Goal: Check status: Check status

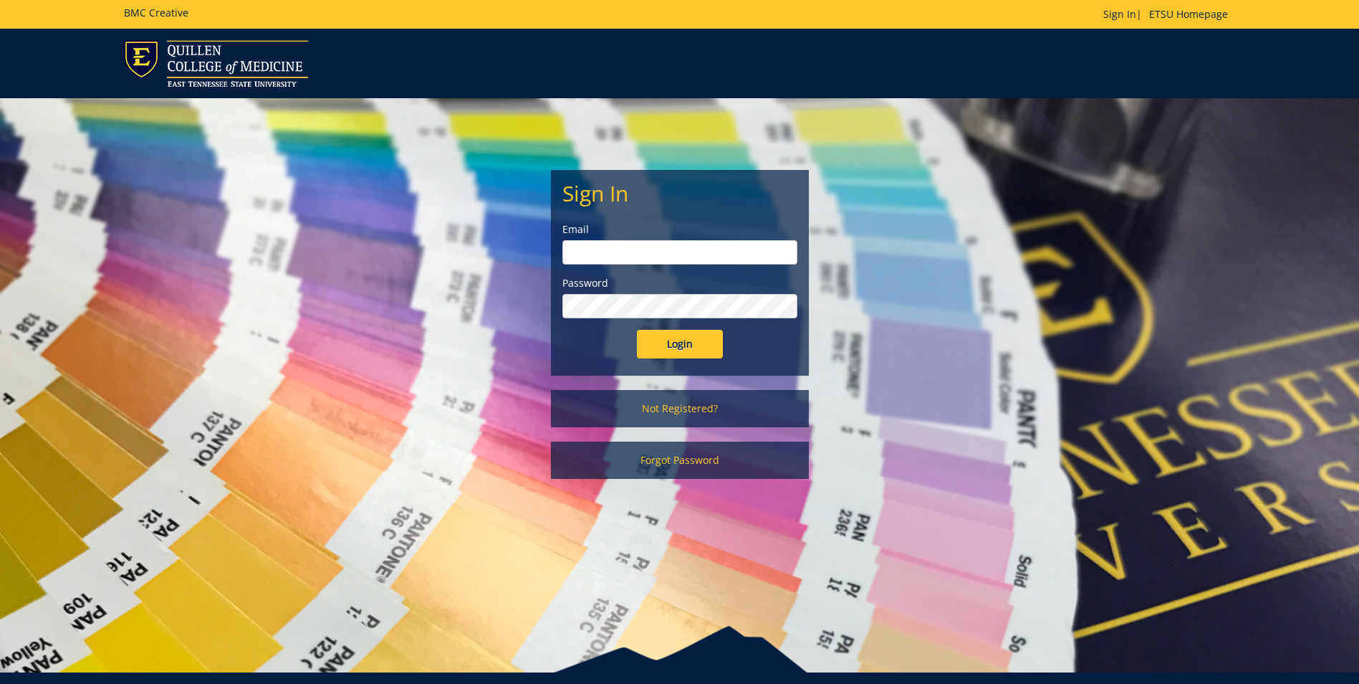
type input "[PERSON_NAME][EMAIL_ADDRESS][DOMAIN_NAME]"
click at [686, 340] on input "Login" at bounding box center [680, 344] width 86 height 29
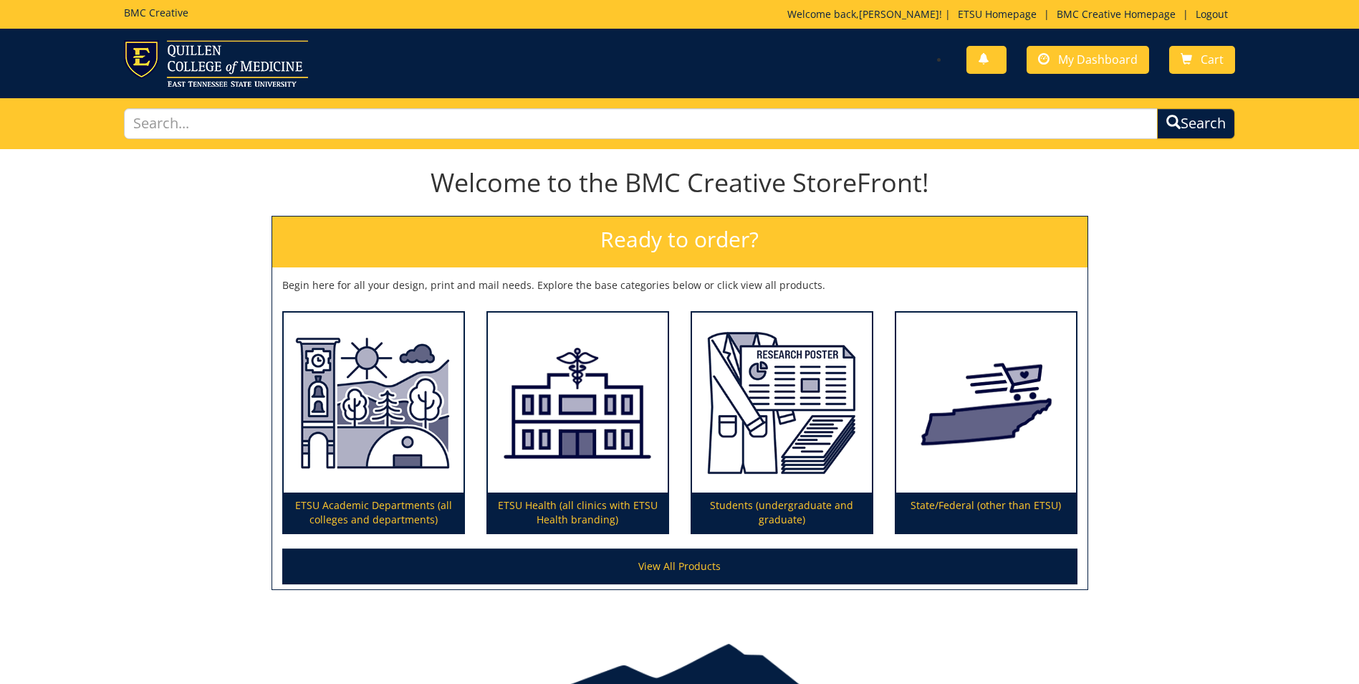
click at [1089, 40] on div "You have no new notifications My Dashboard Cart" at bounding box center [679, 64] width 1359 height 70
click at [1081, 62] on span "My Dashboard" at bounding box center [1098, 60] width 80 height 16
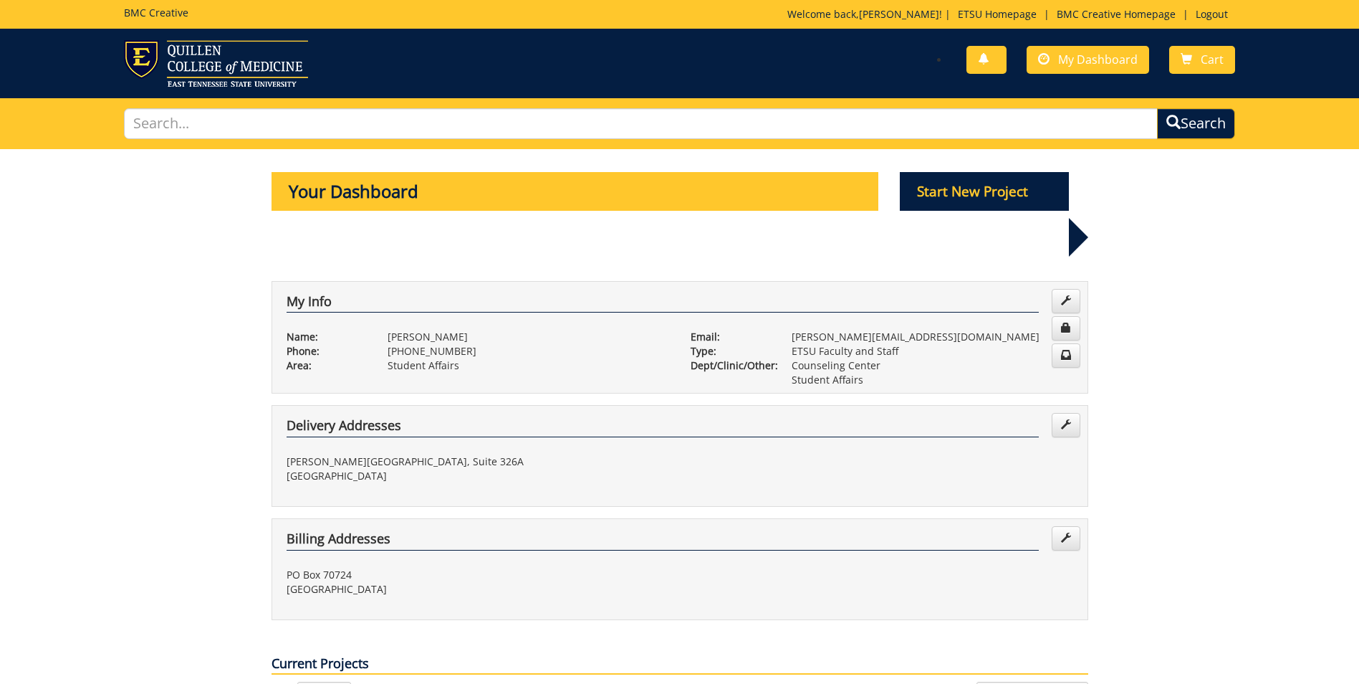
scroll to position [215, 0]
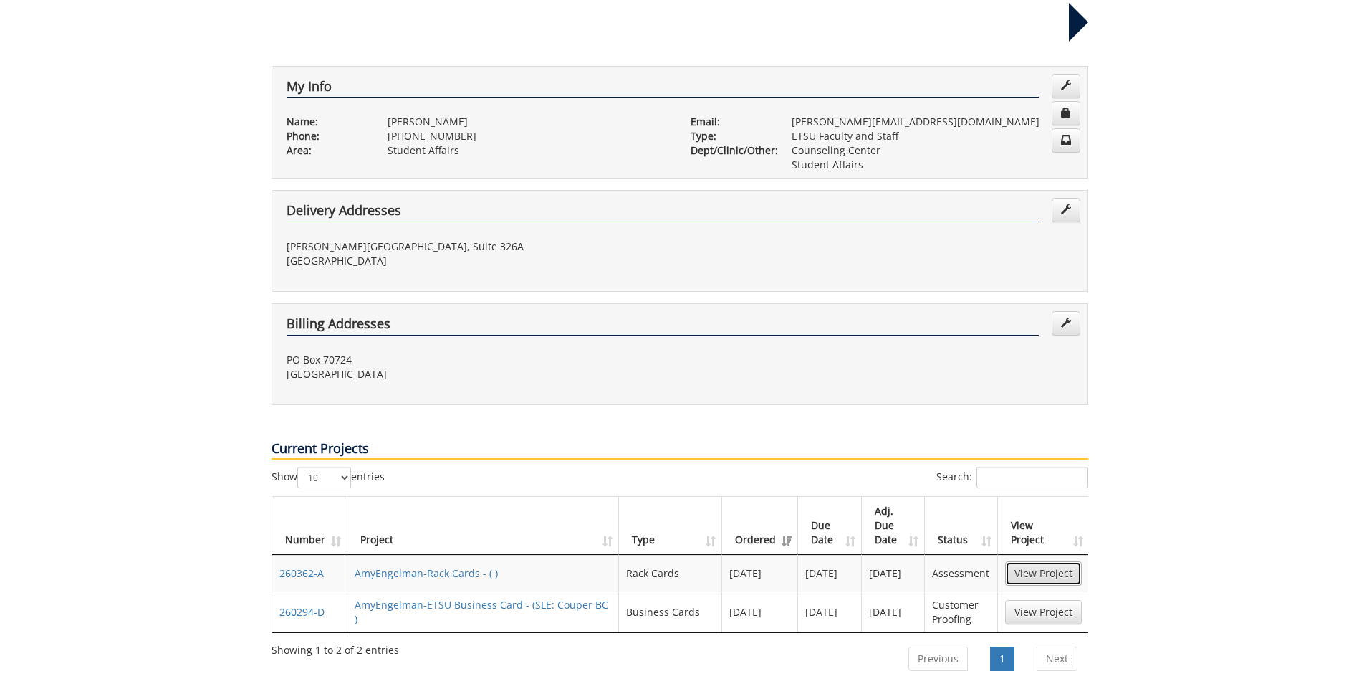
click at [1053, 561] on link "View Project" at bounding box center [1043, 573] width 77 height 24
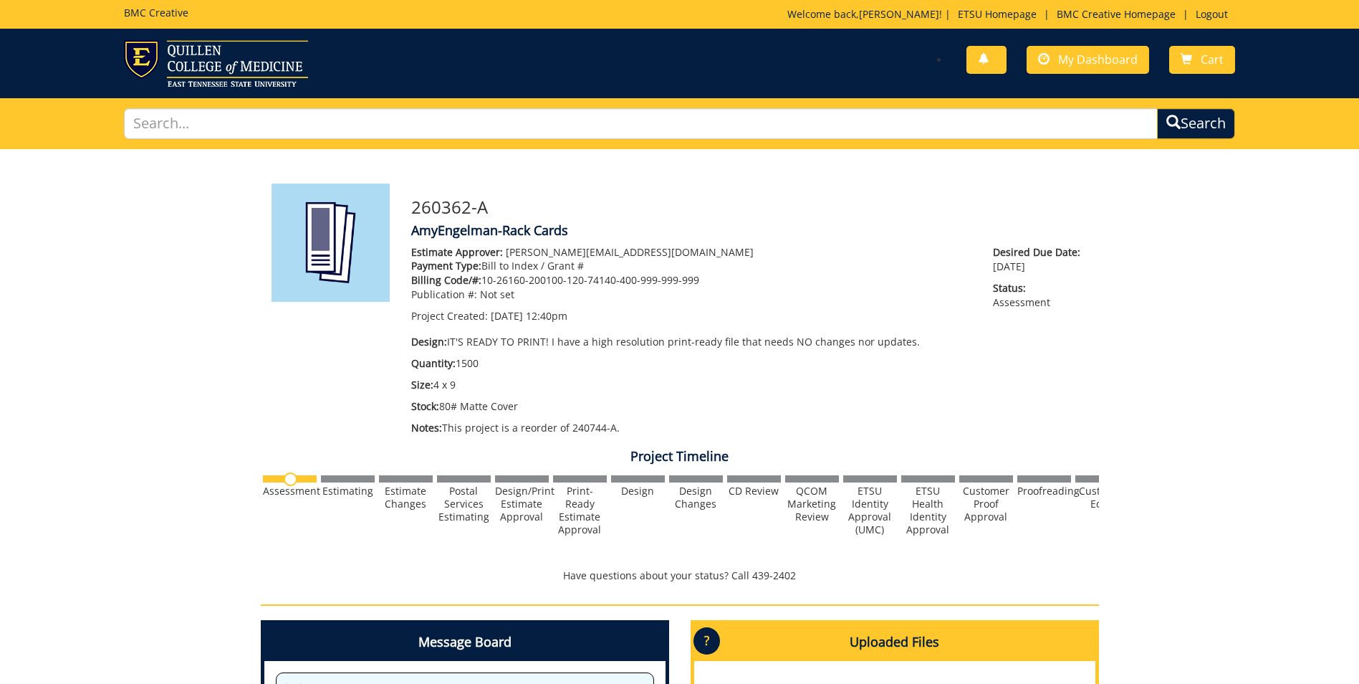
scroll to position [287, 0]
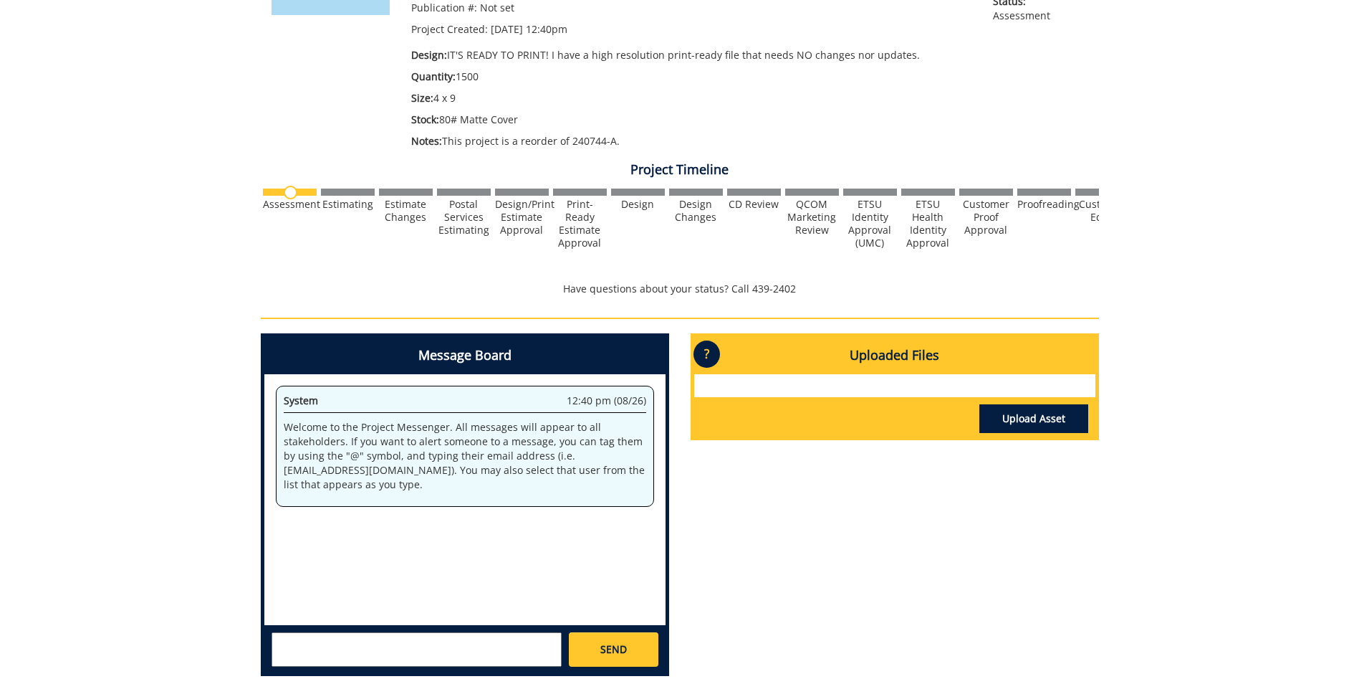
click at [294, 194] on img at bounding box center [291, 193] width 14 height 14
